Goal: Information Seeking & Learning: Understand process/instructions

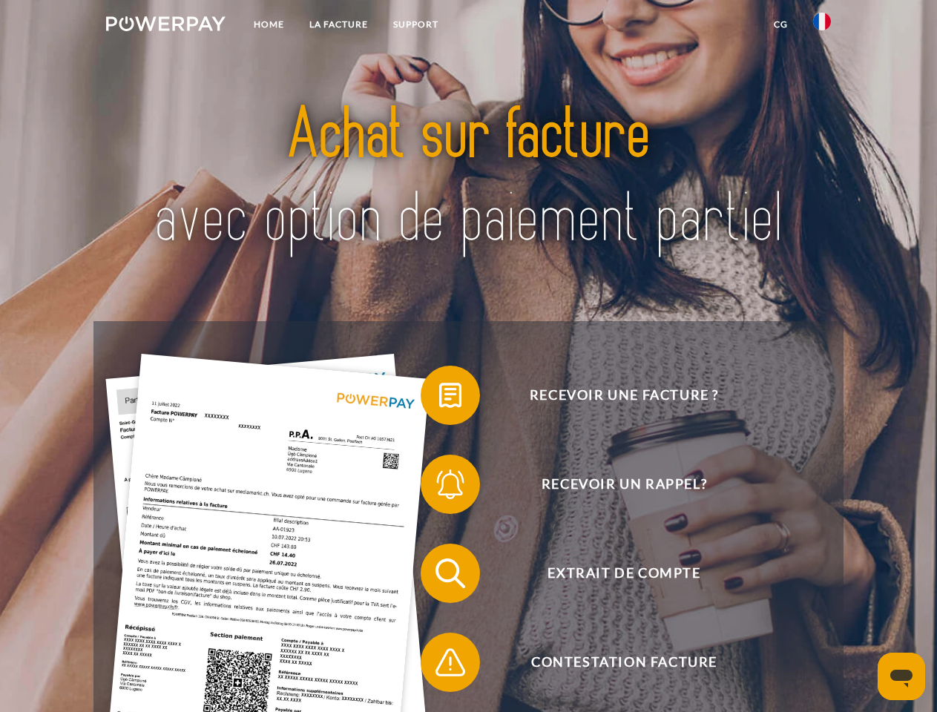
click at [165, 26] on img at bounding box center [165, 23] width 119 height 15
click at [822, 26] on img at bounding box center [822, 22] width 18 height 18
click at [780, 24] on link "CG" at bounding box center [780, 24] width 39 height 27
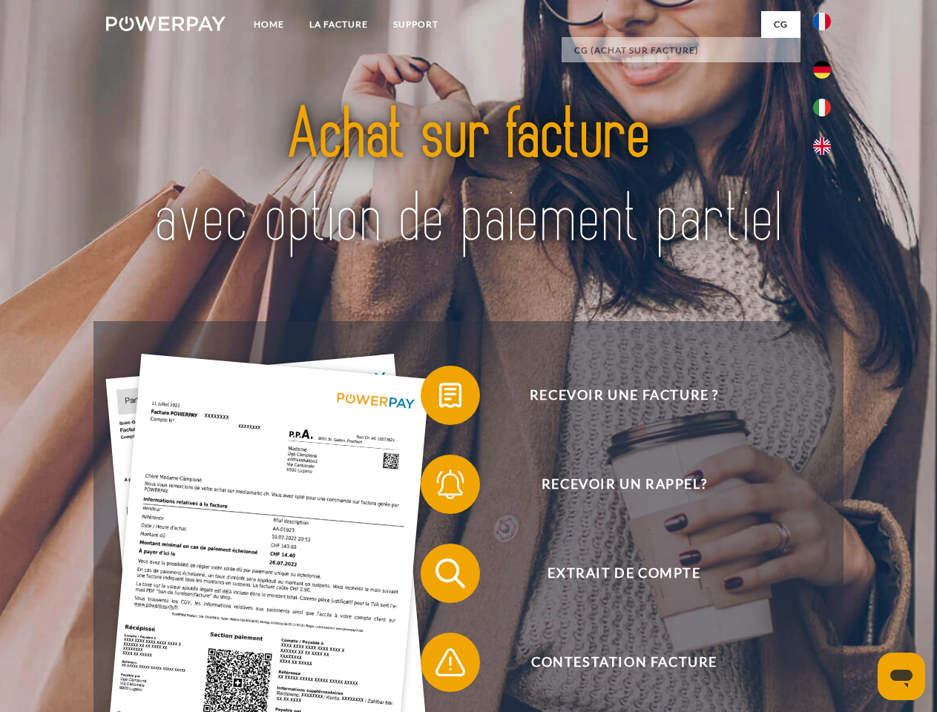
click at [439, 398] on span at bounding box center [428, 395] width 74 height 74
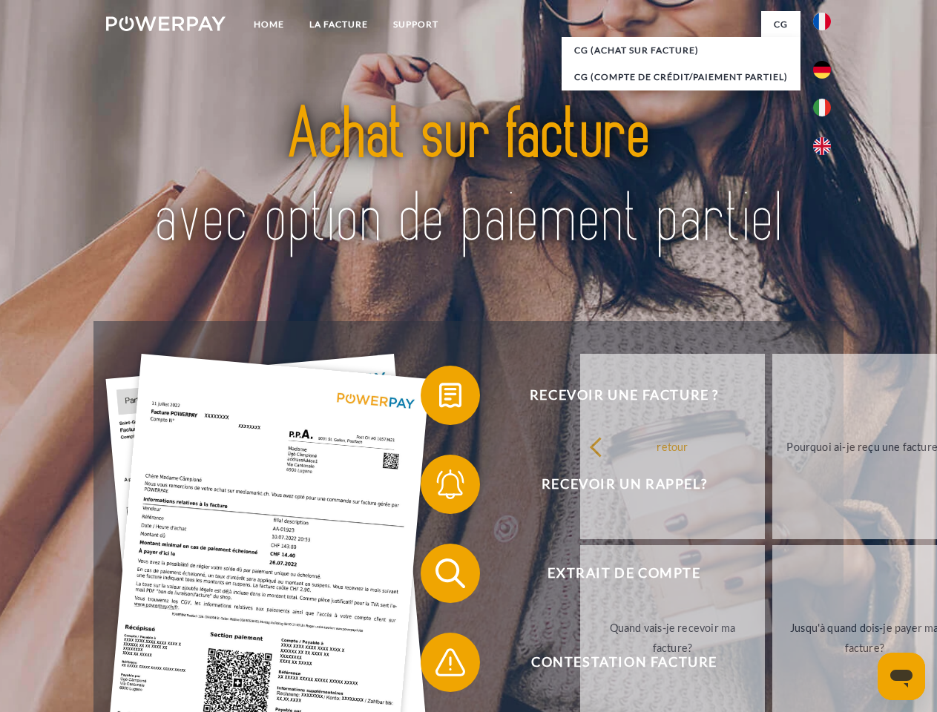
click at [439, 487] on span at bounding box center [428, 484] width 74 height 74
click at [772, 576] on link "Jusqu'à quand dois-je payer ma facture?" at bounding box center [864, 637] width 185 height 185
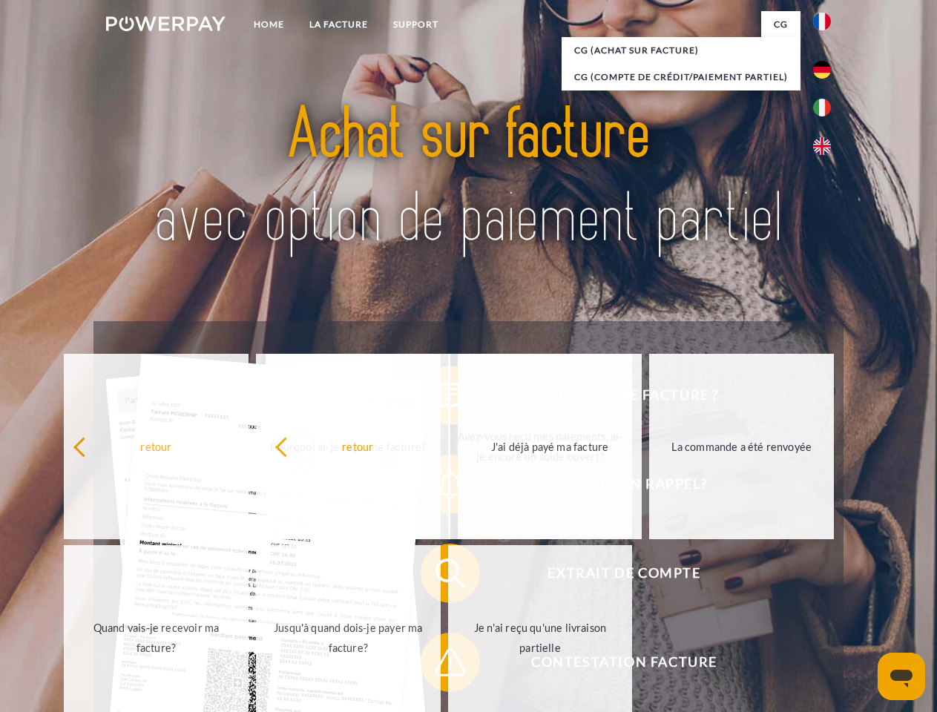
click at [439, 665] on span at bounding box center [428, 662] width 74 height 74
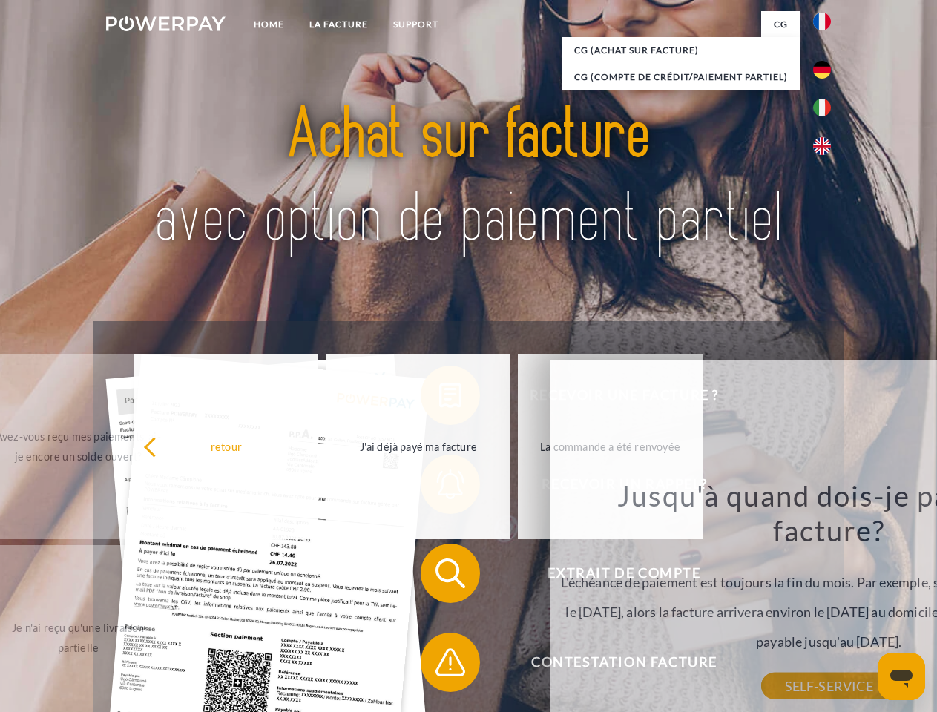
click at [901, 676] on icon "Ouvrir la fenêtre de messagerie" at bounding box center [901, 679] width 22 height 18
